Goal: Task Accomplishment & Management: Use online tool/utility

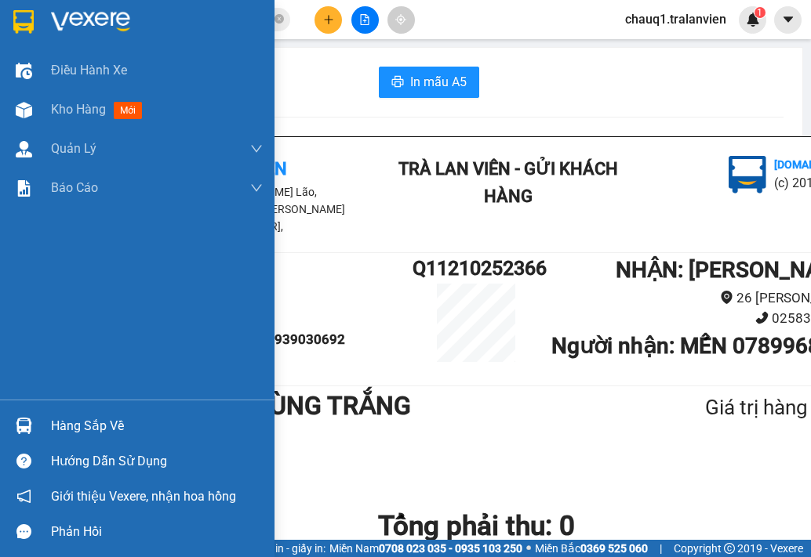
drag, startPoint x: 55, startPoint y: 22, endPoint x: 493, endPoint y: 2, distance: 438.7
click at [57, 20] on img at bounding box center [90, 22] width 79 height 24
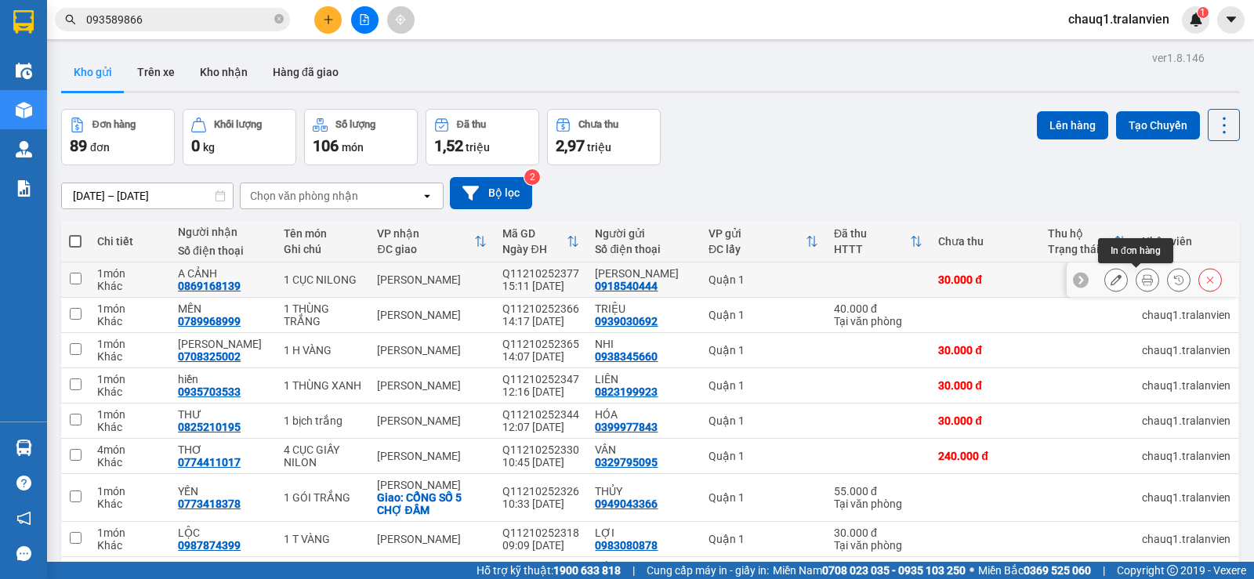
click at [810, 276] on icon at bounding box center [1147, 279] width 11 height 11
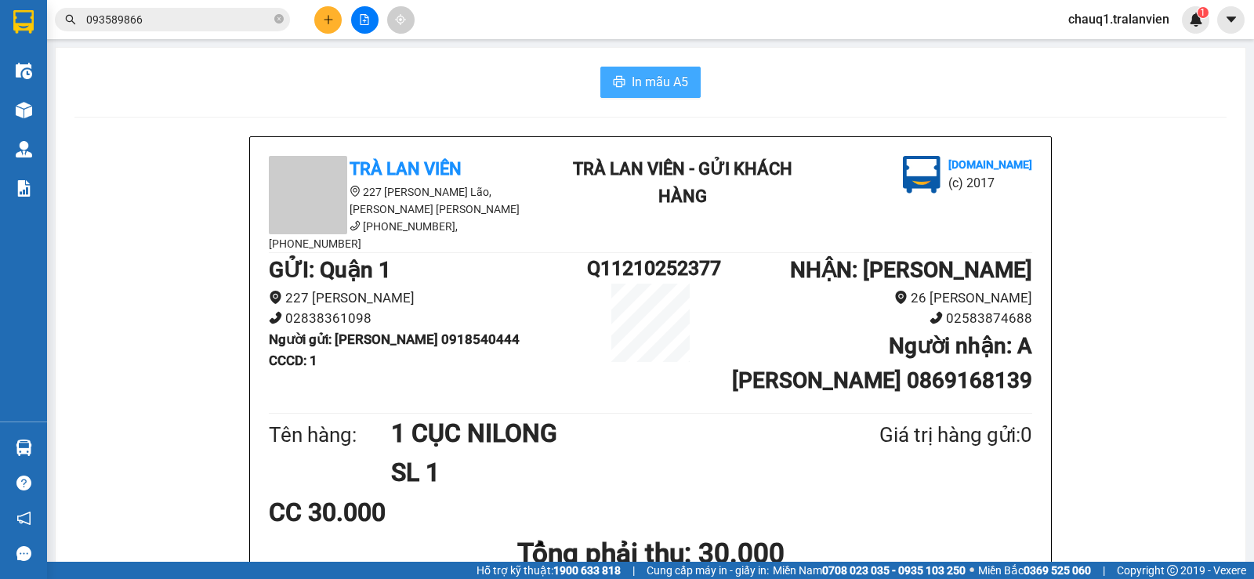
click at [675, 88] on span "In mẫu A5" at bounding box center [660, 82] width 56 height 20
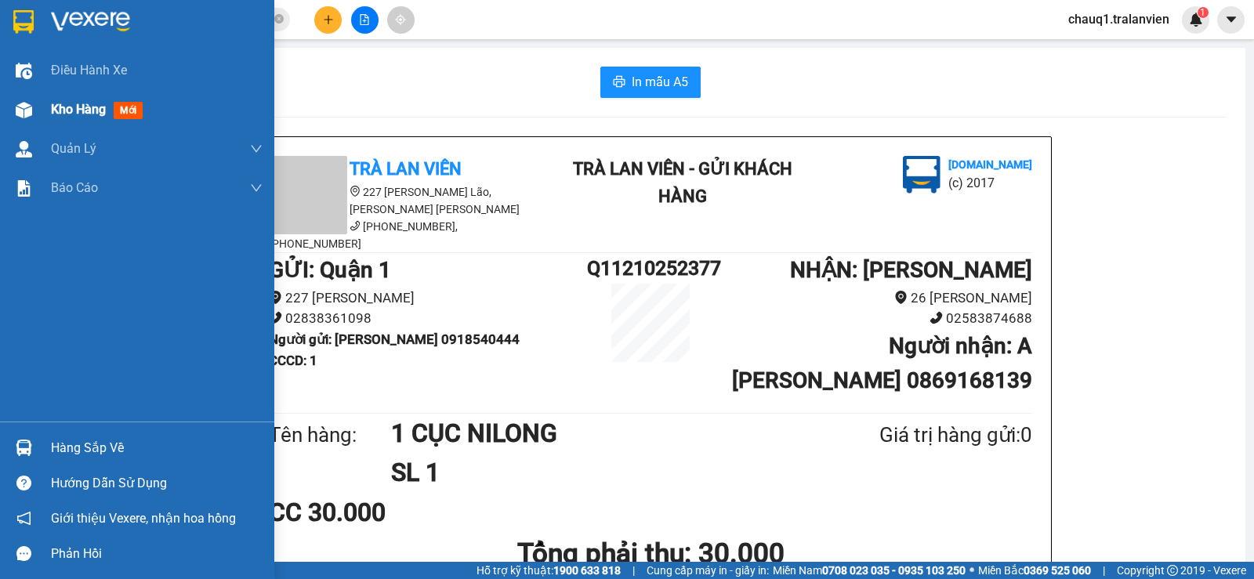
drag, startPoint x: 19, startPoint y: 25, endPoint x: 184, endPoint y: 107, distance: 184.4
click at [21, 25] on img at bounding box center [23, 22] width 20 height 24
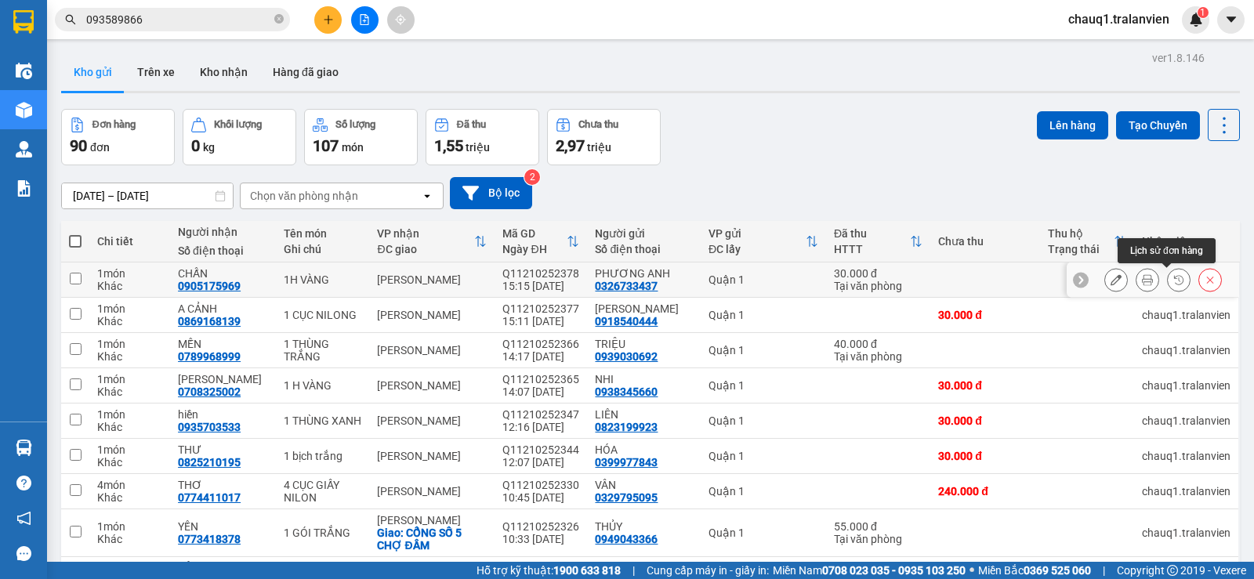
click at [810, 282] on icon at bounding box center [1147, 279] width 11 height 11
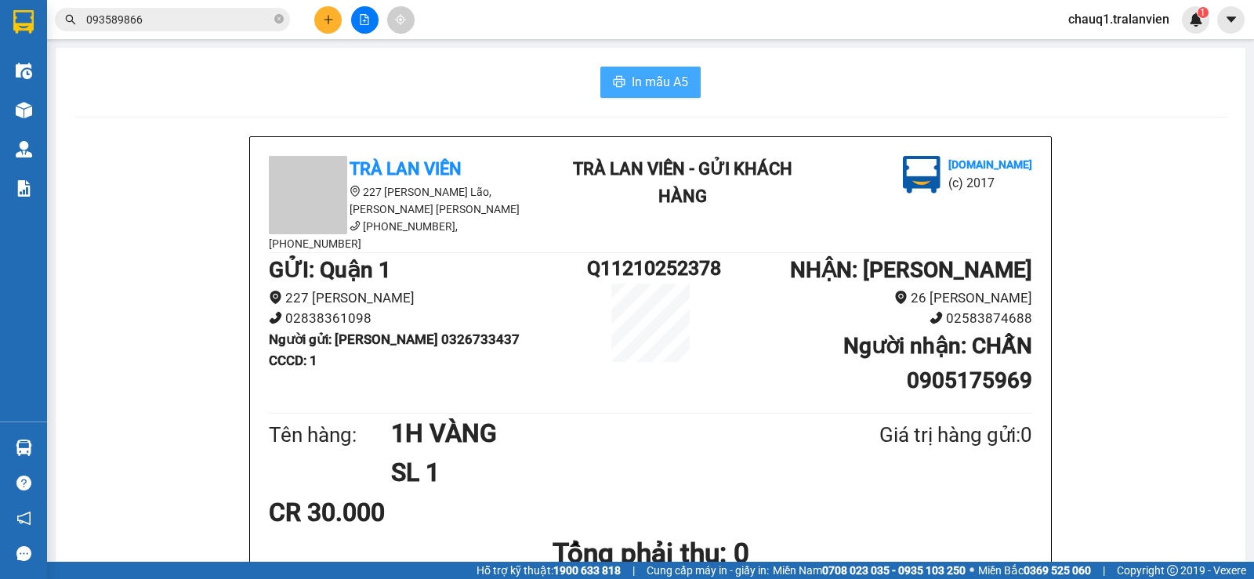
click at [681, 85] on span "In mẫu A5" at bounding box center [660, 82] width 56 height 20
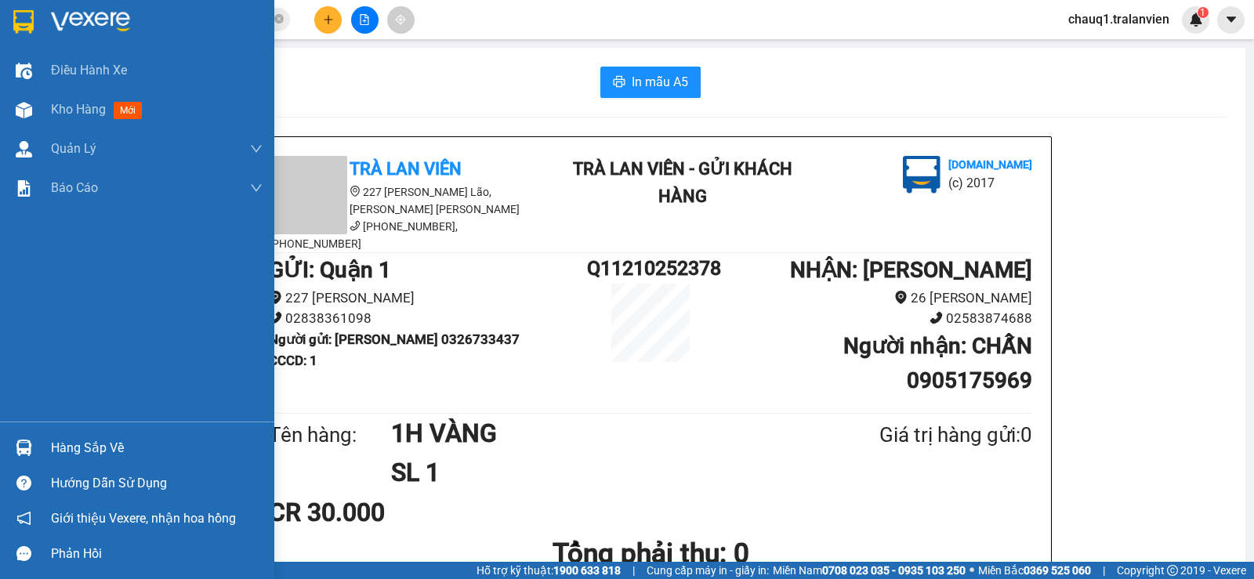
click at [13, 18] on img at bounding box center [23, 22] width 20 height 24
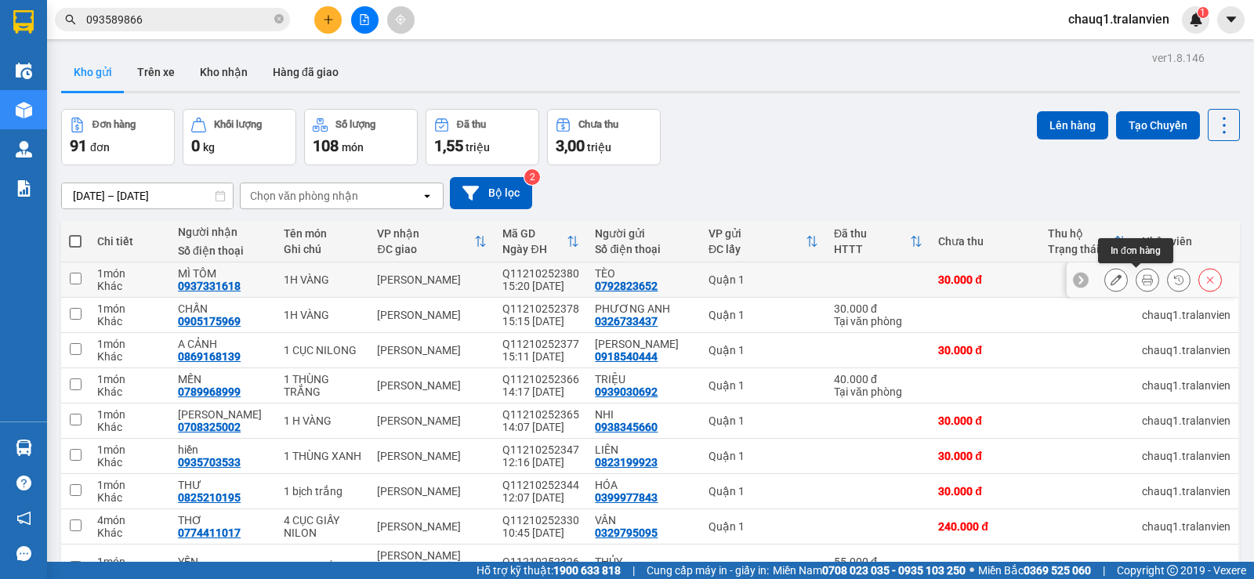
click at [810, 281] on icon at bounding box center [1147, 279] width 11 height 11
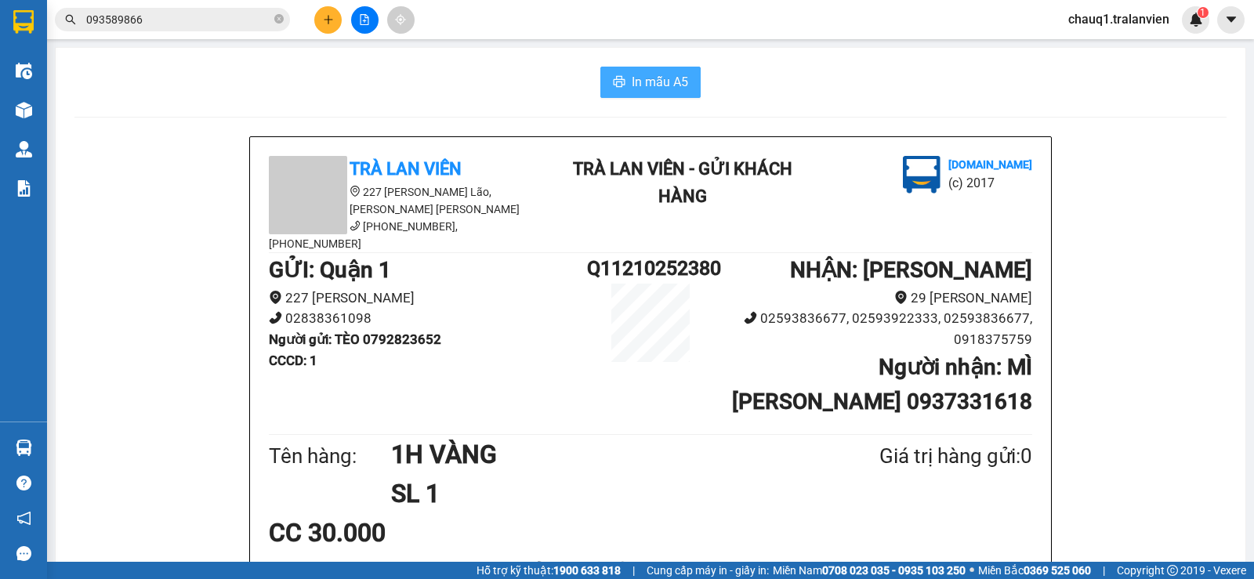
drag, startPoint x: 630, startPoint y: 78, endPoint x: 638, endPoint y: 103, distance: 25.8
click at [632, 78] on span "In mẫu A5" at bounding box center [660, 82] width 56 height 20
